Goal: Obtain resource: Download file/media

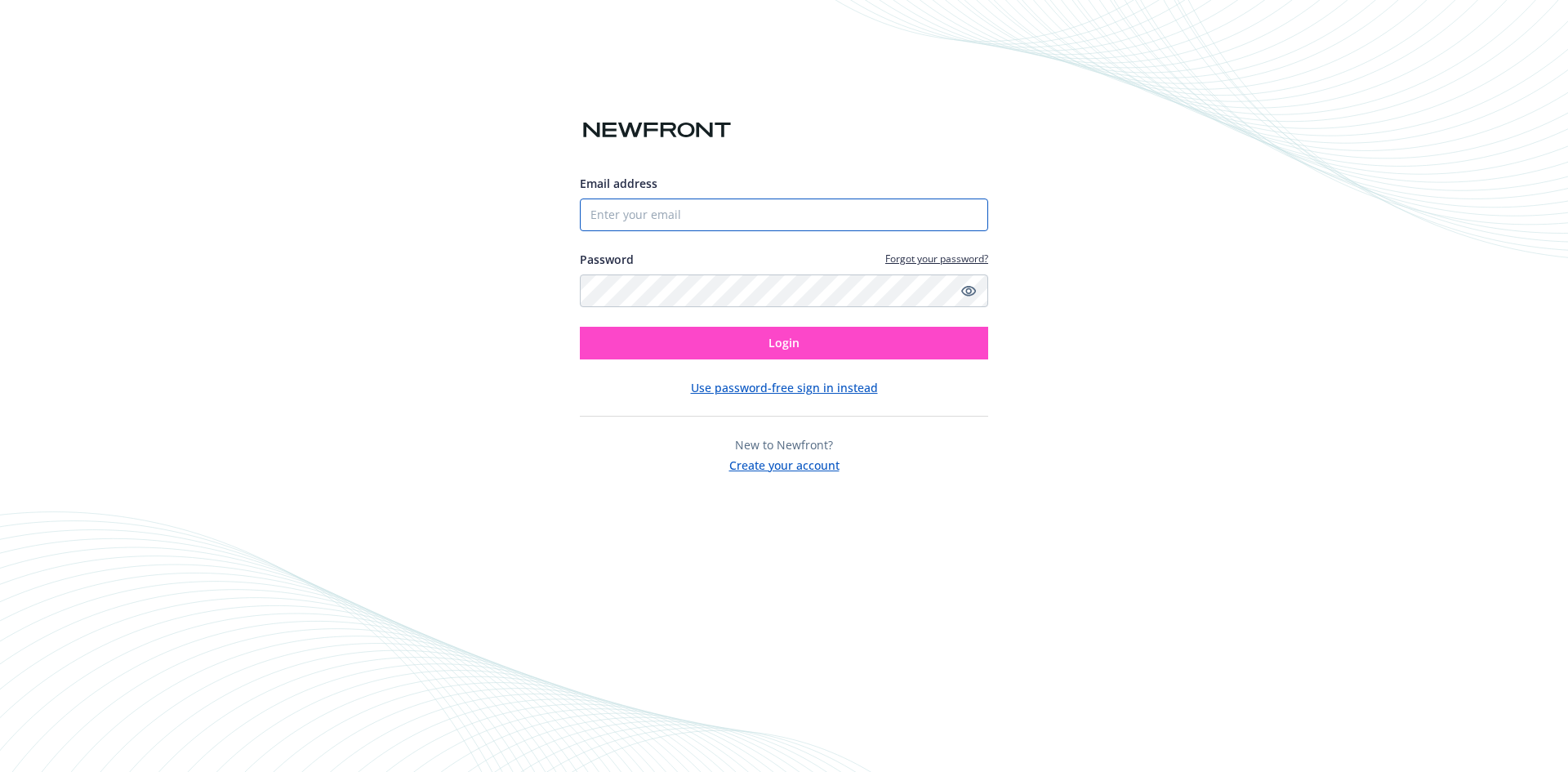
type input "[PERSON_NAME][EMAIL_ADDRESS][PERSON_NAME]"
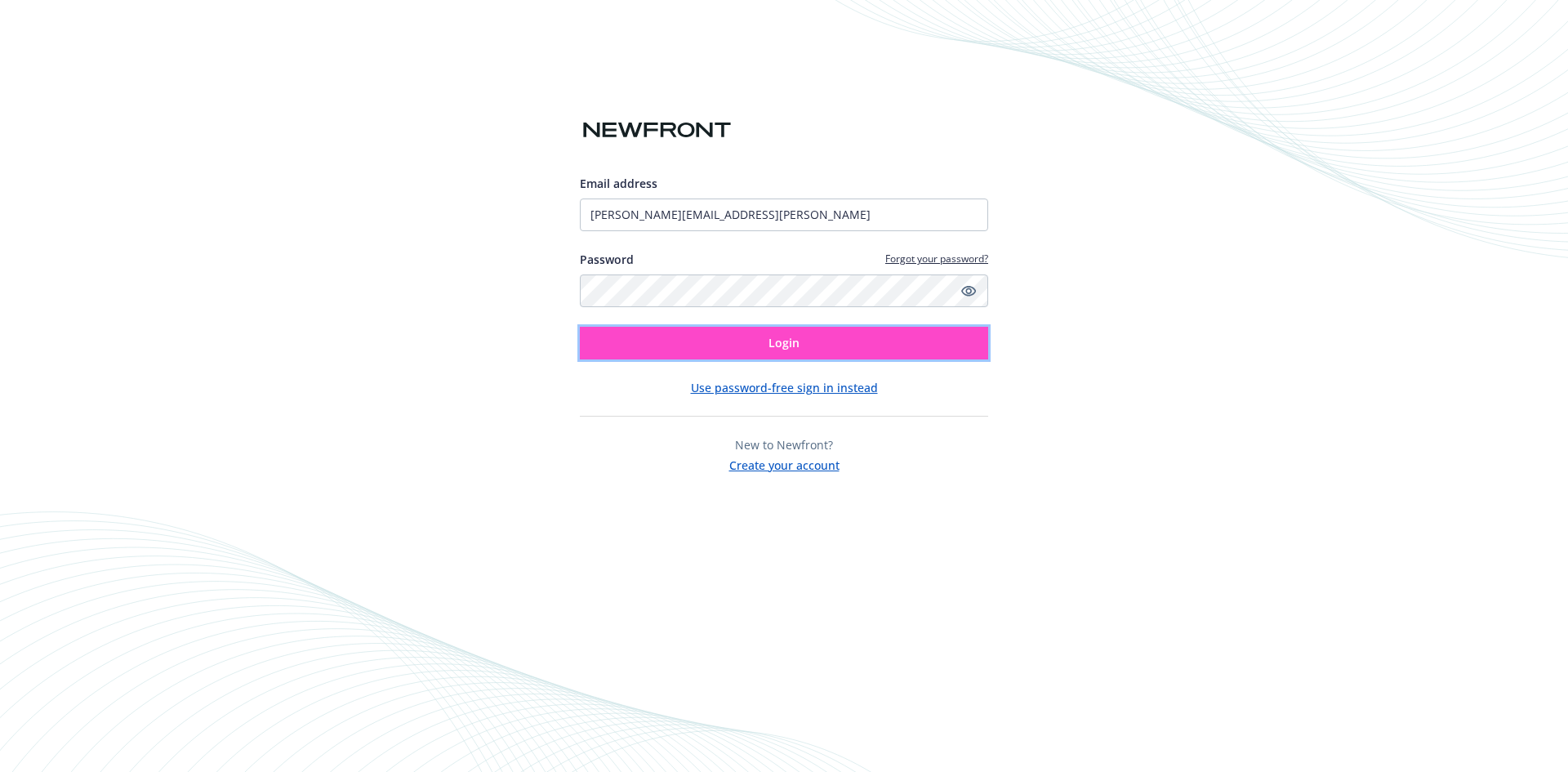
click at [740, 333] on button "Login" at bounding box center [784, 343] width 408 height 33
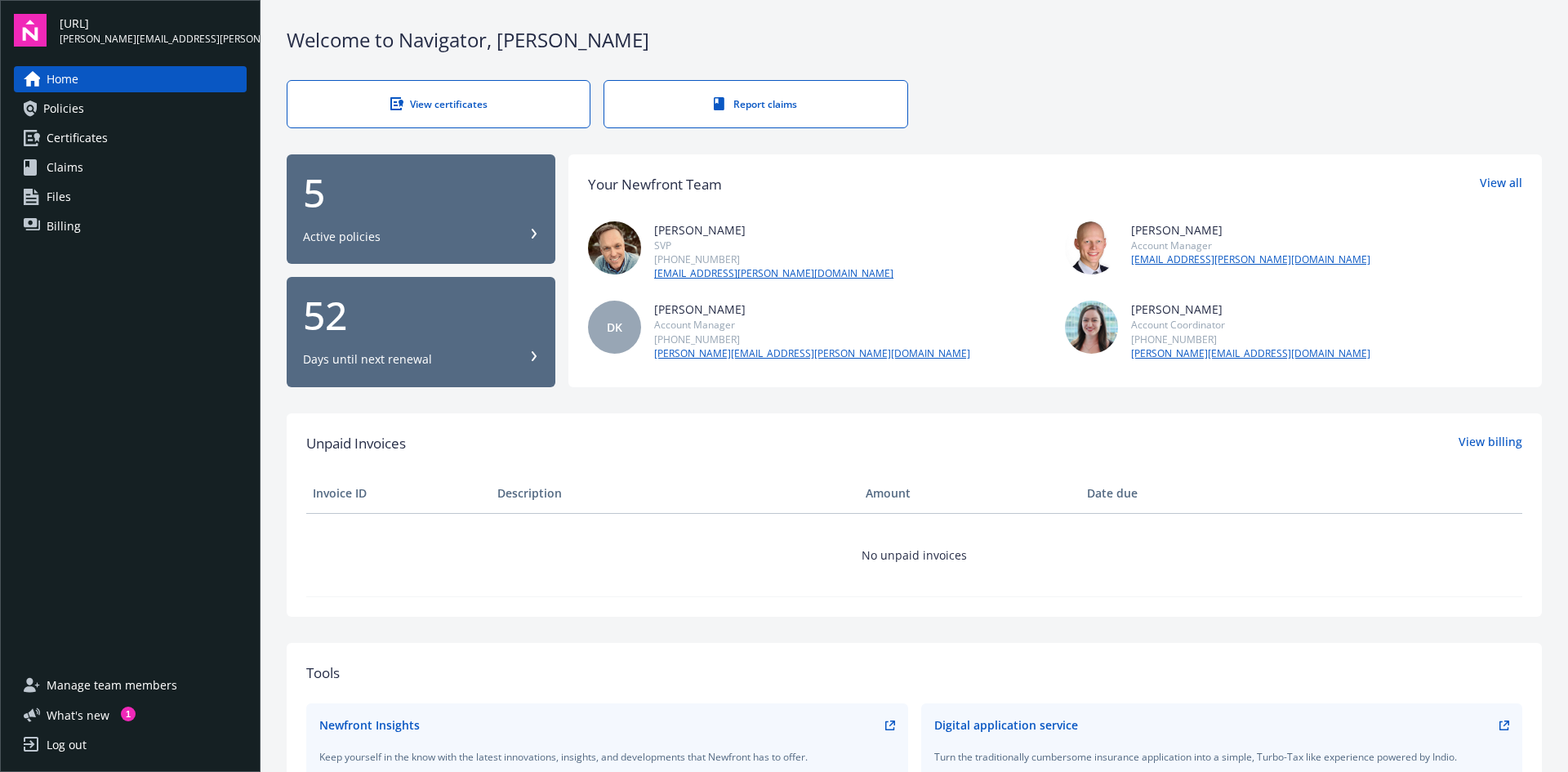
click at [80, 117] on span "Policies" at bounding box center [64, 108] width 41 height 26
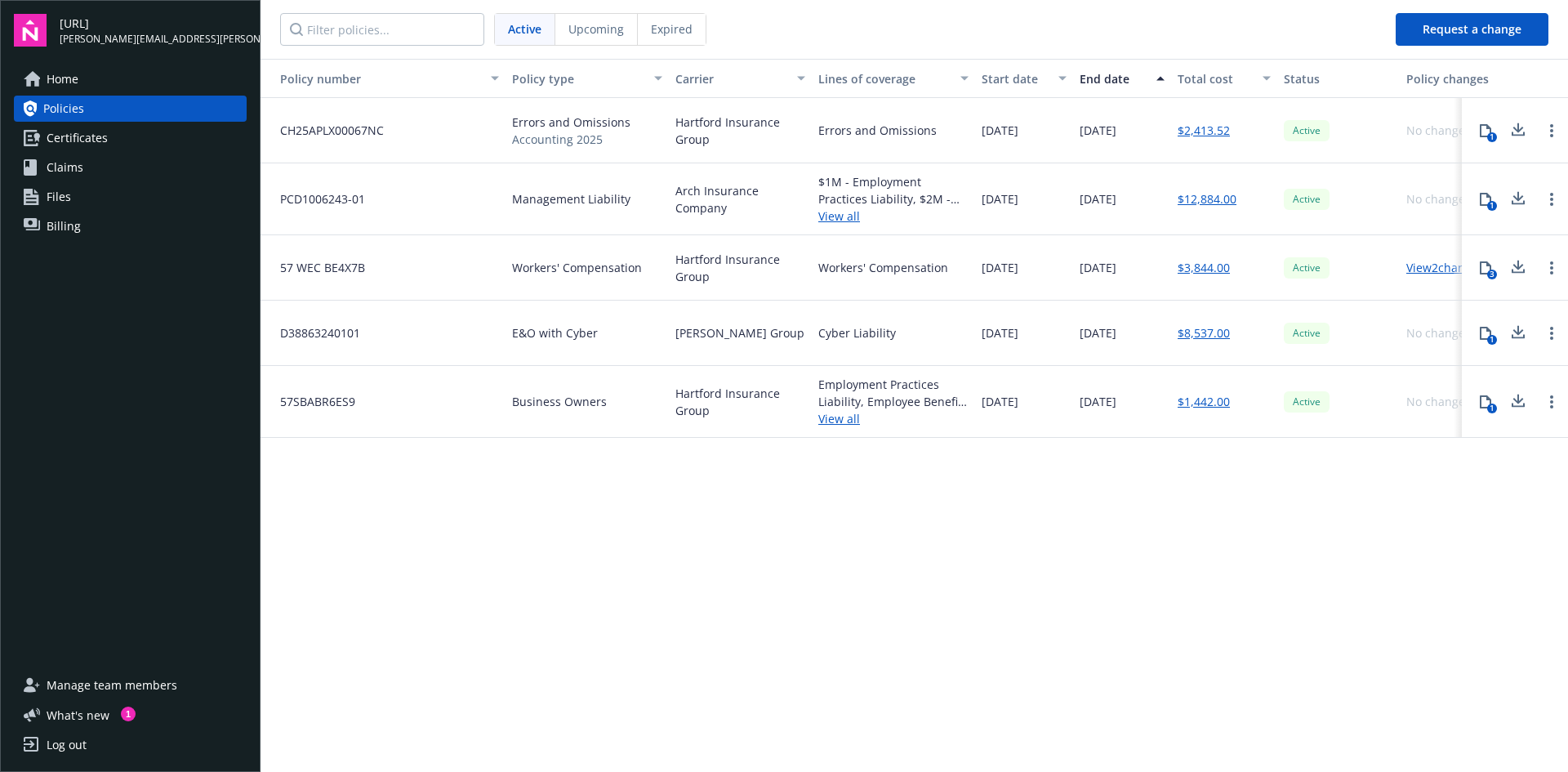
click at [845, 411] on link "View all" at bounding box center [893, 419] width 150 height 17
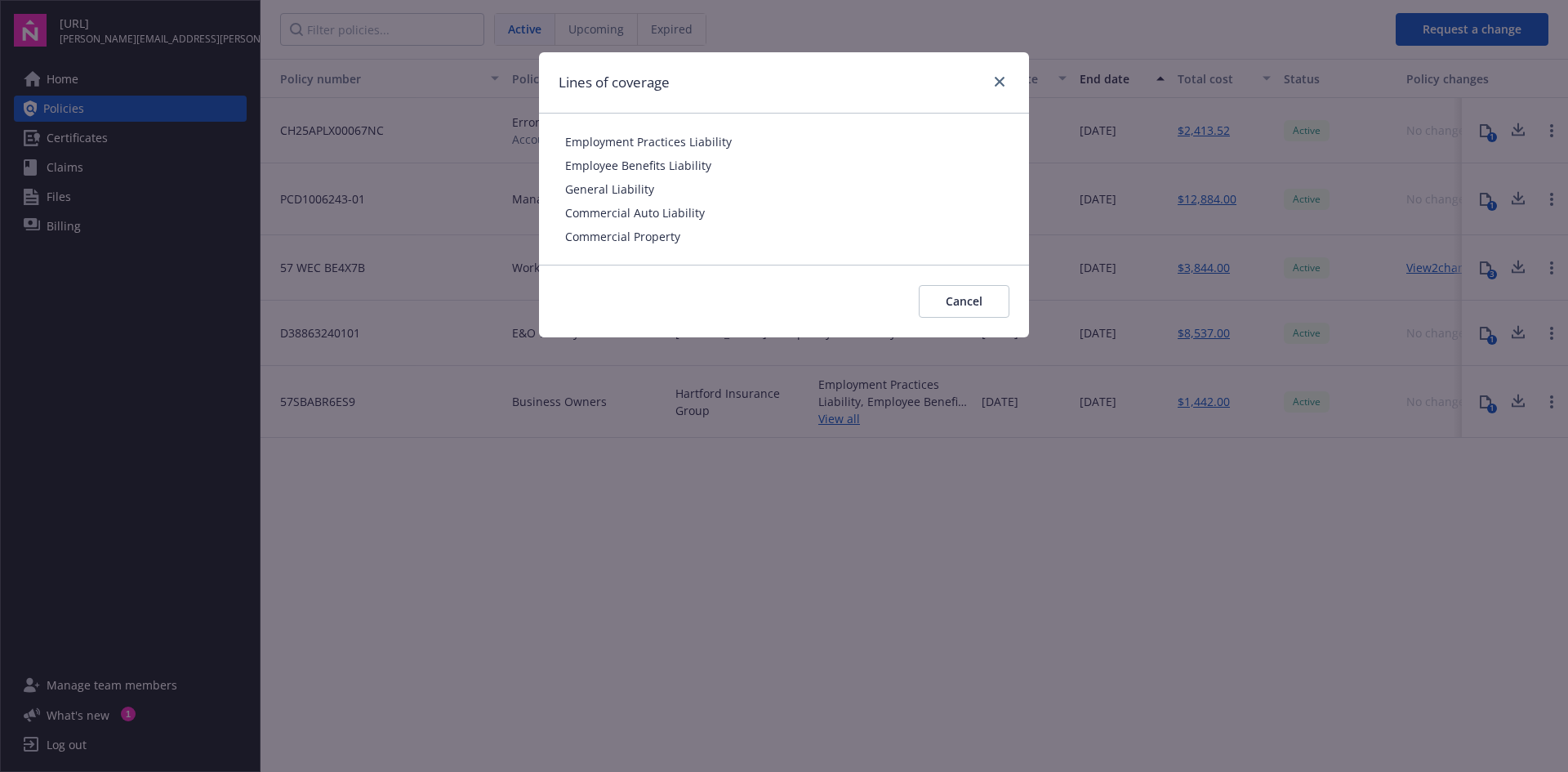
click at [845, 465] on div "Lines of coverage Employment Practices Liability Employee Benefits Liability Ge…" at bounding box center [784, 386] width 1568 height 772
click at [996, 92] on div at bounding box center [996, 83] width 26 height 21
click at [996, 85] on icon "close" at bounding box center [999, 81] width 10 height 10
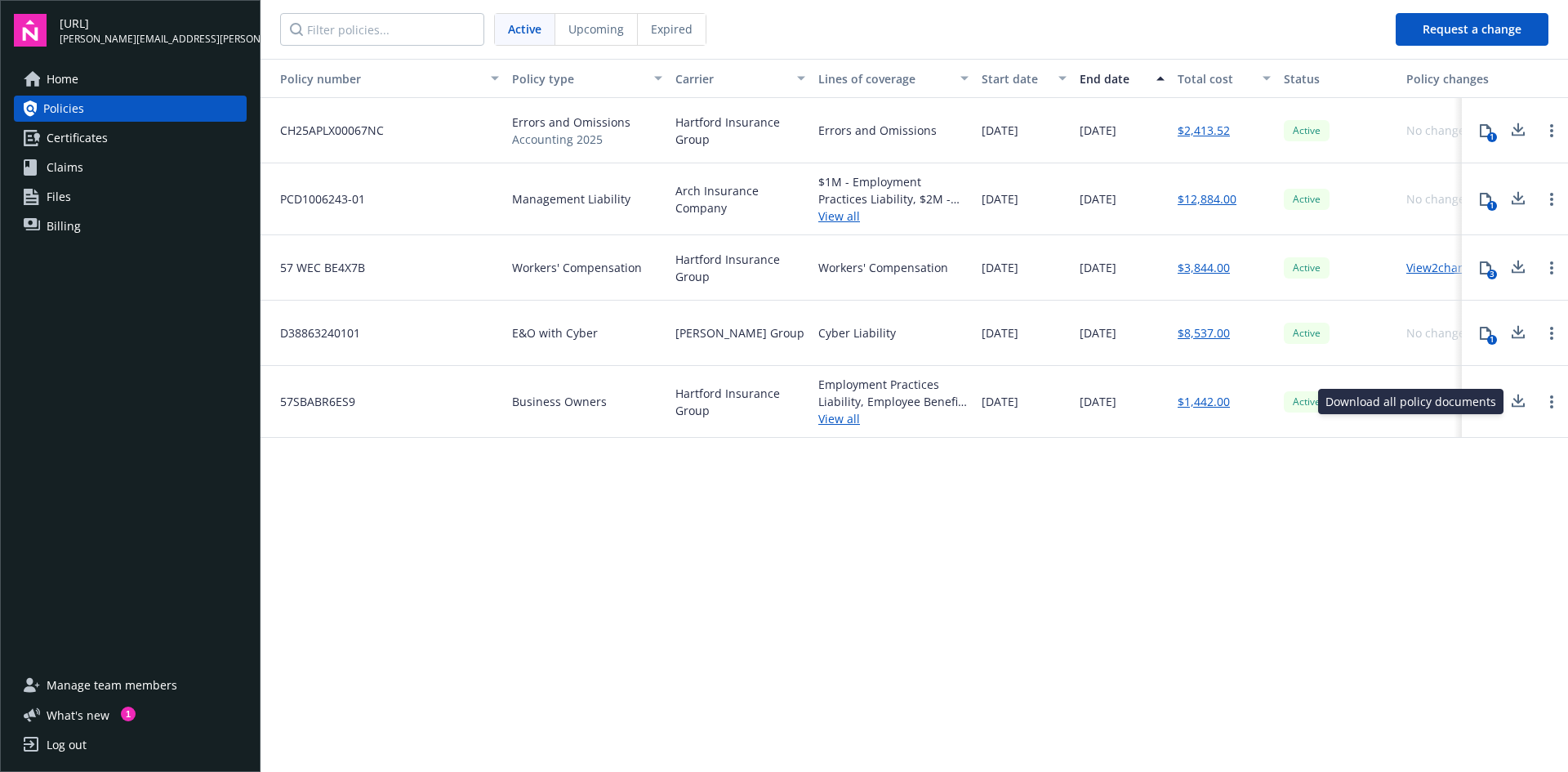
click at [1515, 403] on icon at bounding box center [1518, 402] width 20 height 20
click at [833, 422] on link "View all" at bounding box center [893, 419] width 150 height 17
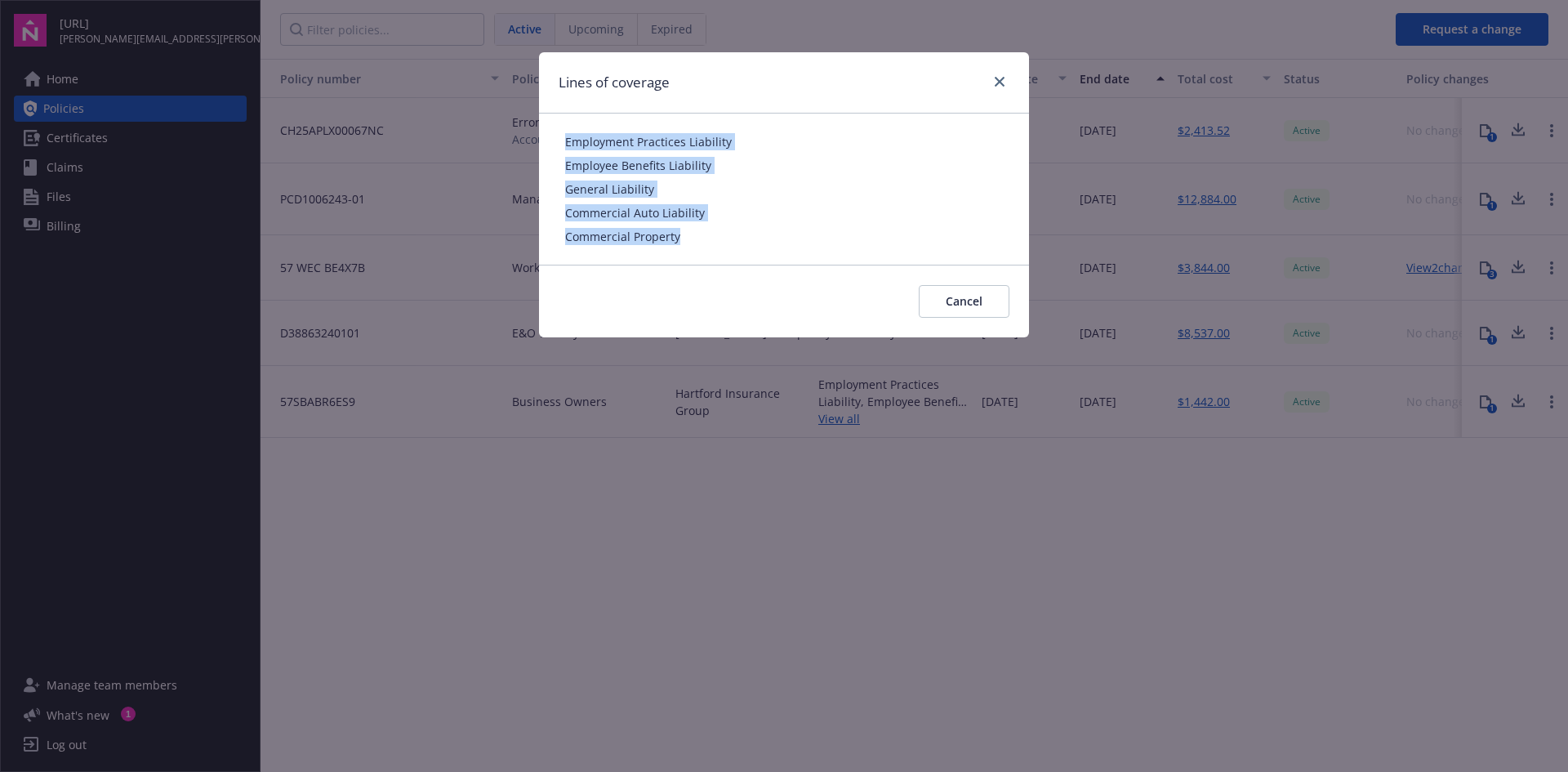
drag, startPoint x: 564, startPoint y: 136, endPoint x: 672, endPoint y: 242, distance: 151.3
click at [683, 242] on div "Employment Practices Liability Employee Benefits Liability General Liability Co…" at bounding box center [784, 190] width 490 height 151
copy div "Employment Practices Liability Employee Benefits Liability General Liability Co…"
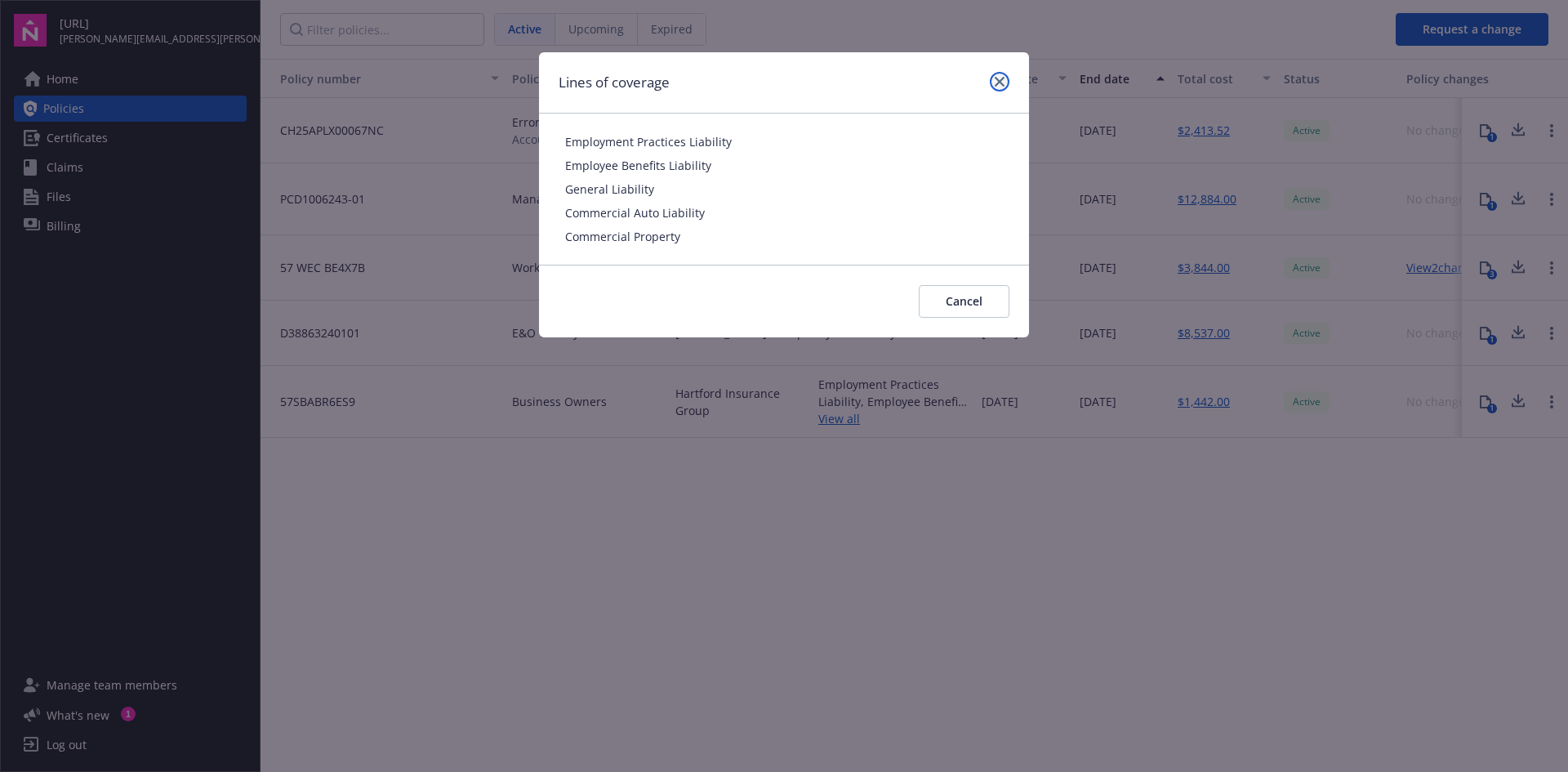
click at [1004, 82] on icon "close" at bounding box center [999, 81] width 10 height 10
